Goal: Navigation & Orientation: Find specific page/section

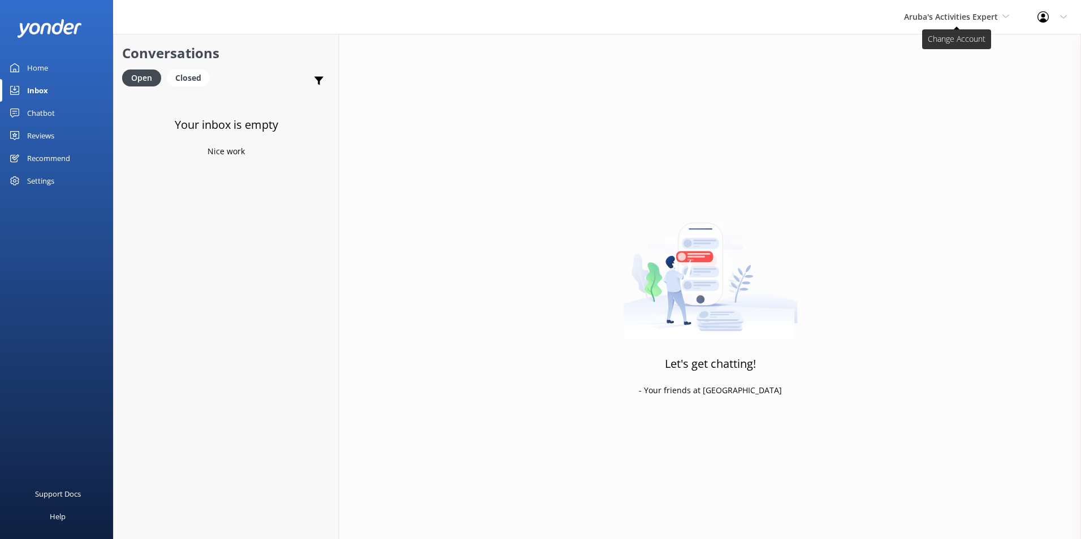
click at [981, 22] on span "Aruba's Activities Expert" at bounding box center [956, 17] width 105 height 12
click at [960, 44] on link "De [GEOGRAPHIC_DATA]" at bounding box center [946, 47] width 113 height 27
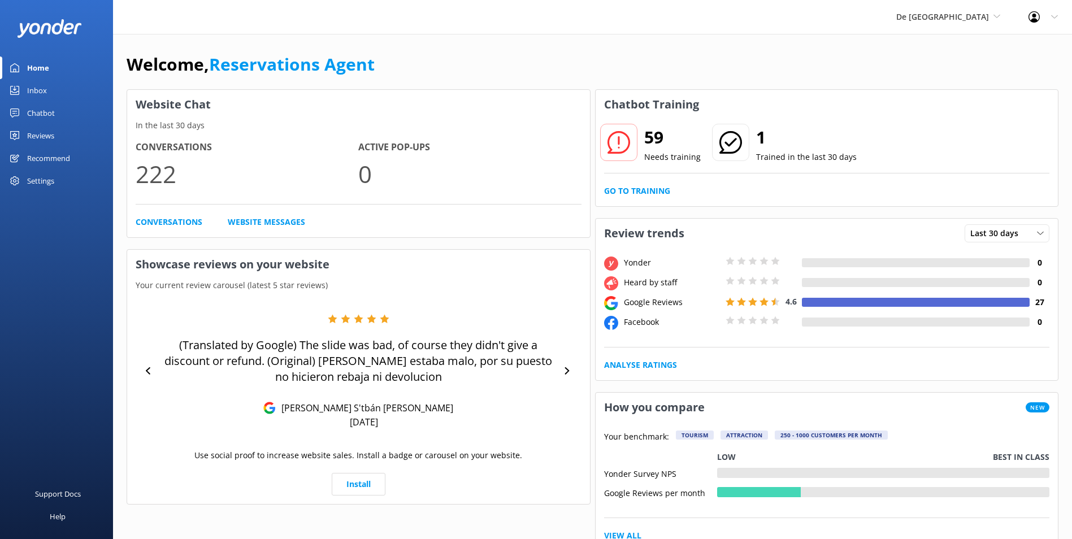
click at [46, 93] on div "Inbox" at bounding box center [37, 90] width 20 height 23
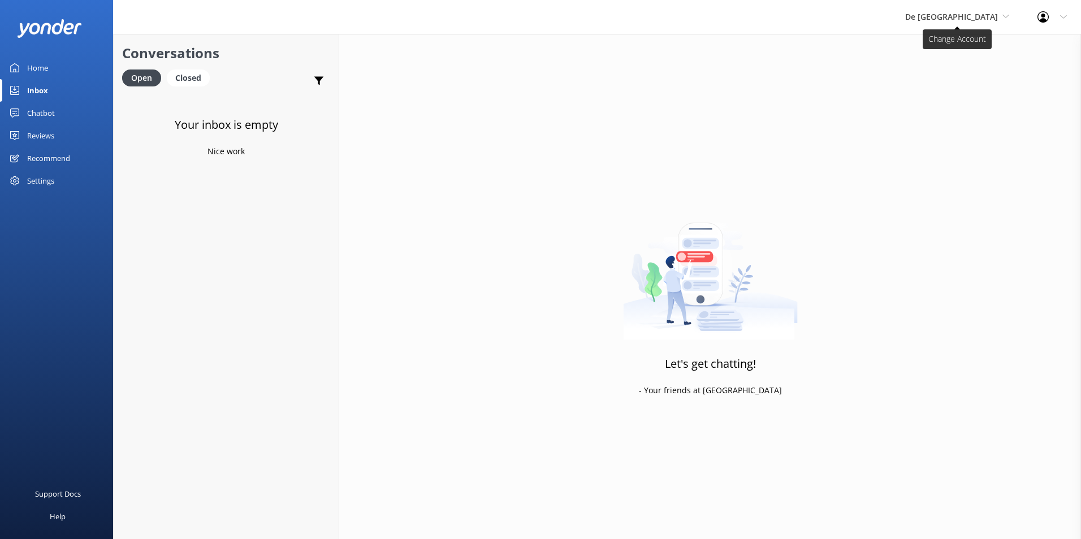
click at [961, 18] on span "De [GEOGRAPHIC_DATA]" at bounding box center [951, 16] width 93 height 11
click at [970, 97] on link "The Captain" at bounding box center [947, 101] width 113 height 27
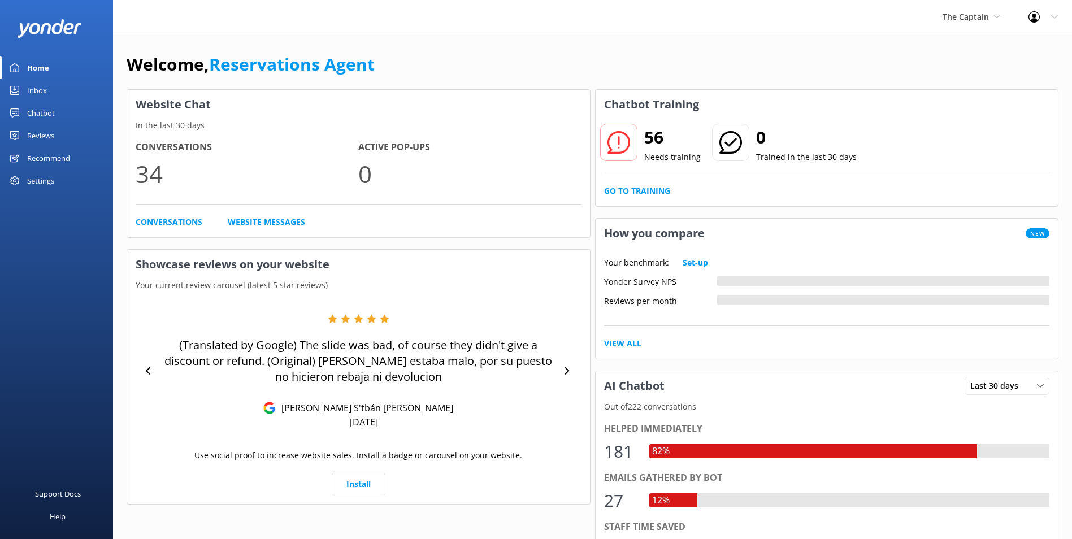
click at [60, 86] on link "Inbox" at bounding box center [56, 90] width 113 height 23
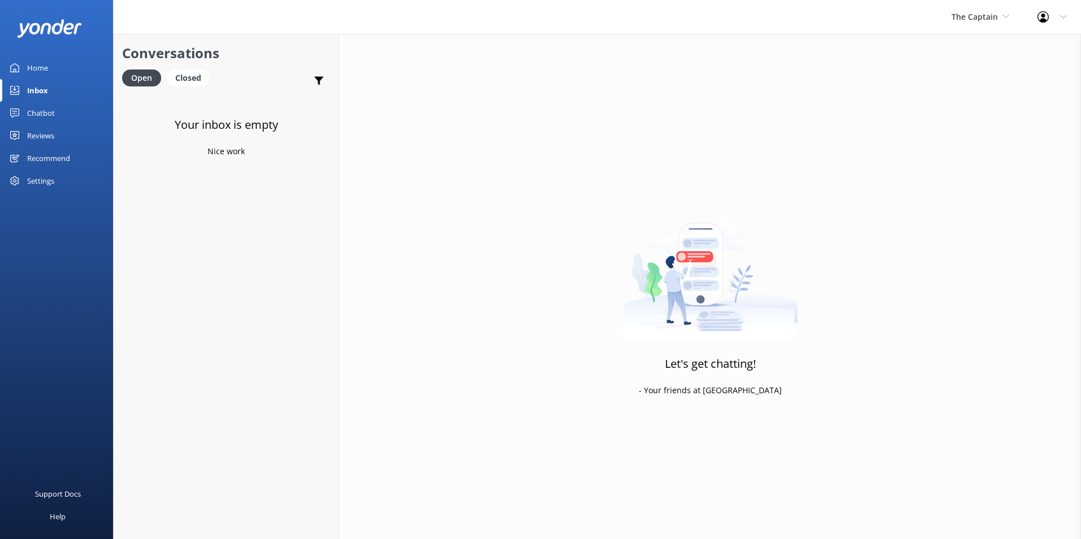
click at [67, 93] on link "Inbox" at bounding box center [56, 90] width 113 height 23
click at [961, 16] on span "The Captain" at bounding box center [974, 16] width 46 height 11
click at [950, 72] on link "Aruba's Activities Expert" at bounding box center [993, 74] width 113 height 27
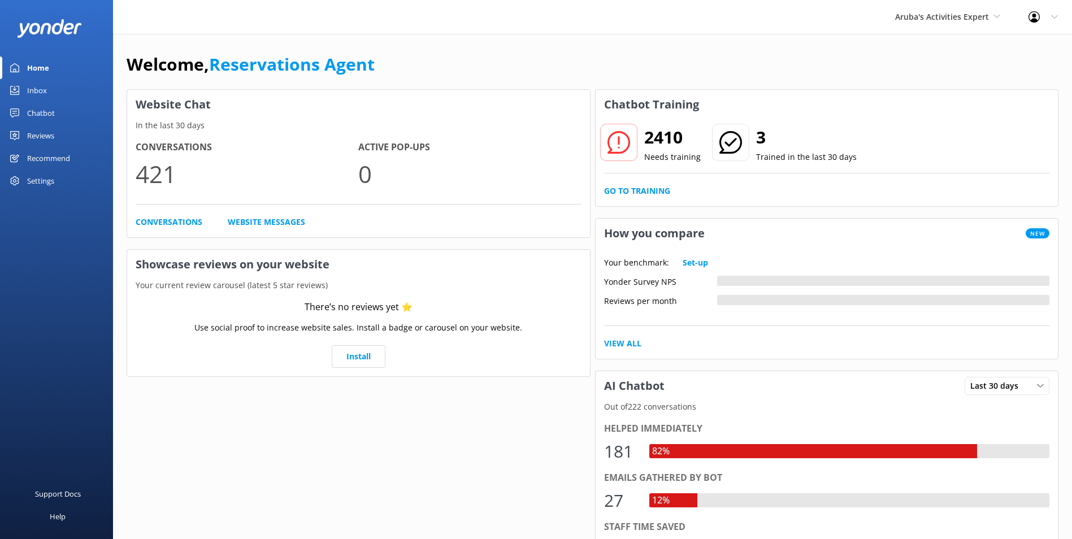
click at [43, 84] on div "Inbox" at bounding box center [37, 90] width 20 height 23
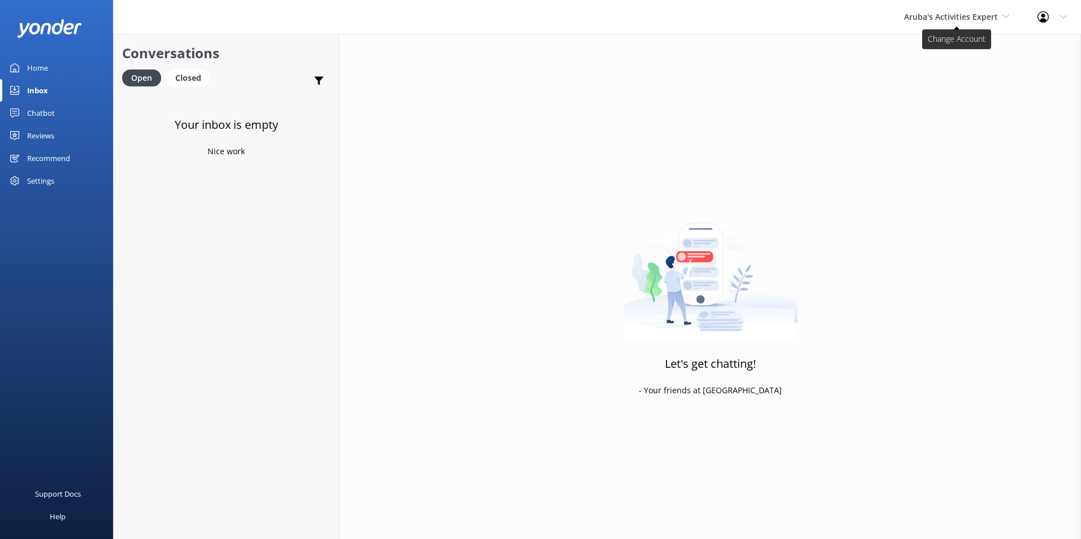
click at [967, 16] on span "Aruba's Activities Expert" at bounding box center [951, 16] width 94 height 11
click at [933, 46] on link "De [GEOGRAPHIC_DATA]" at bounding box center [946, 47] width 113 height 27
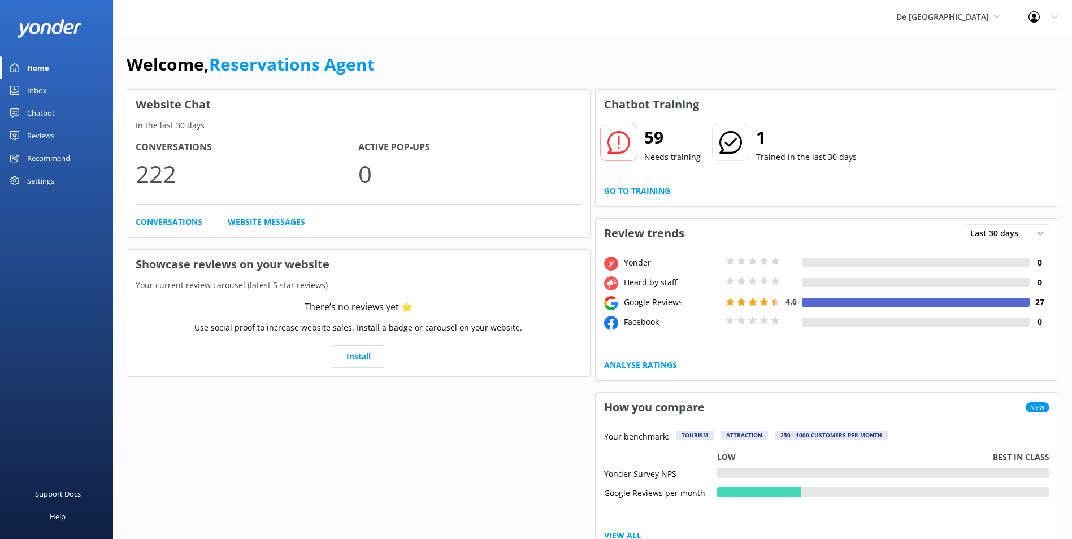
click at [44, 84] on div "Inbox" at bounding box center [37, 90] width 20 height 23
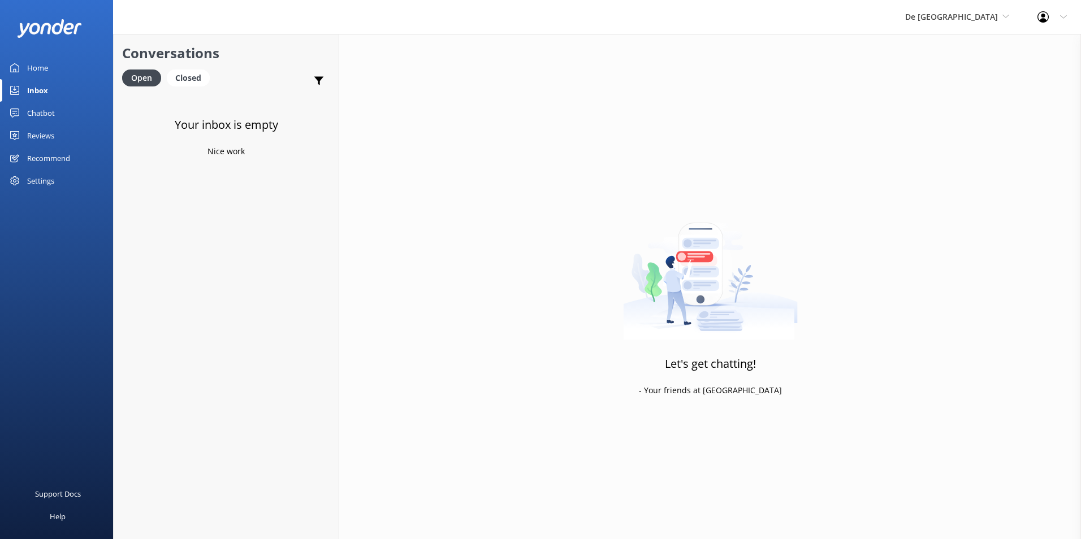
click at [55, 84] on link "Inbox" at bounding box center [56, 90] width 113 height 23
